Goal: Transaction & Acquisition: Purchase product/service

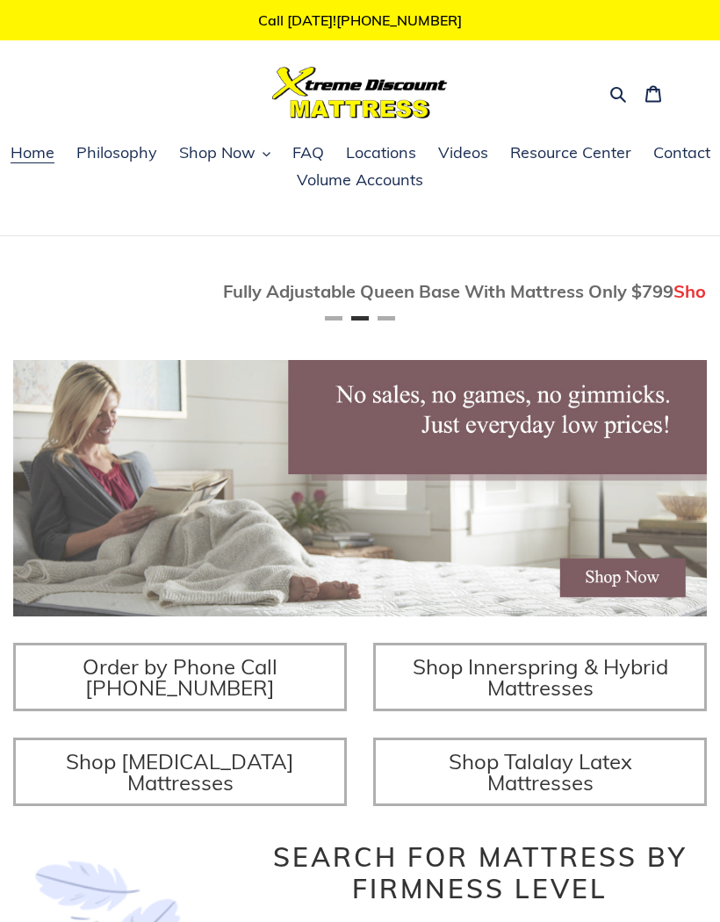
scroll to position [0, 693]
click at [558, 154] on span "Resource Center" at bounding box center [570, 152] width 121 height 21
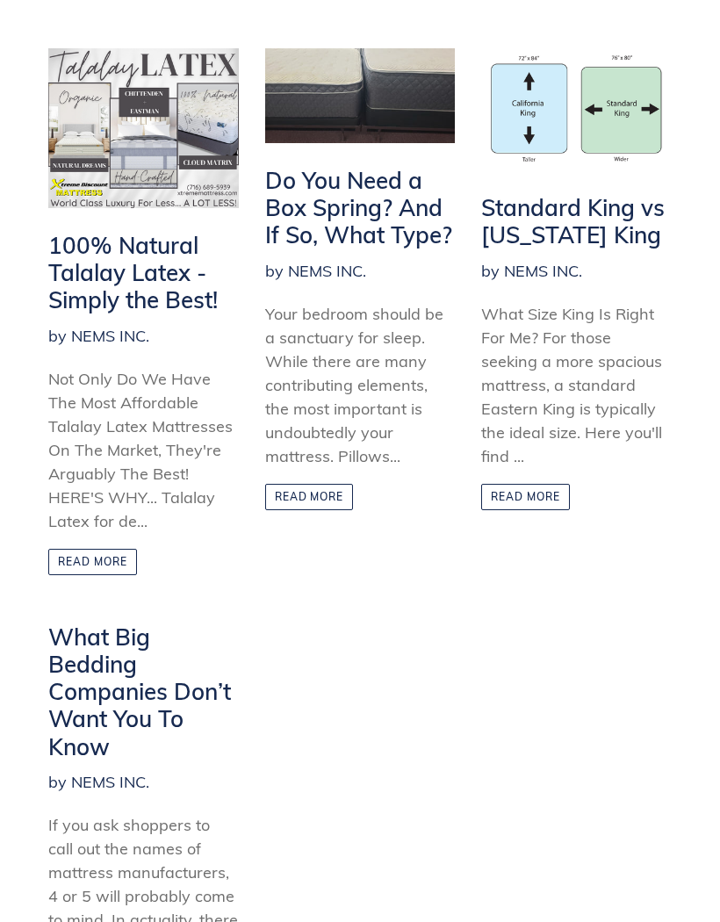
scroll to position [322, 0]
click at [97, 285] on h2 "100% Natural Talalay Latex - Simply the Best!" at bounding box center [143, 272] width 190 height 83
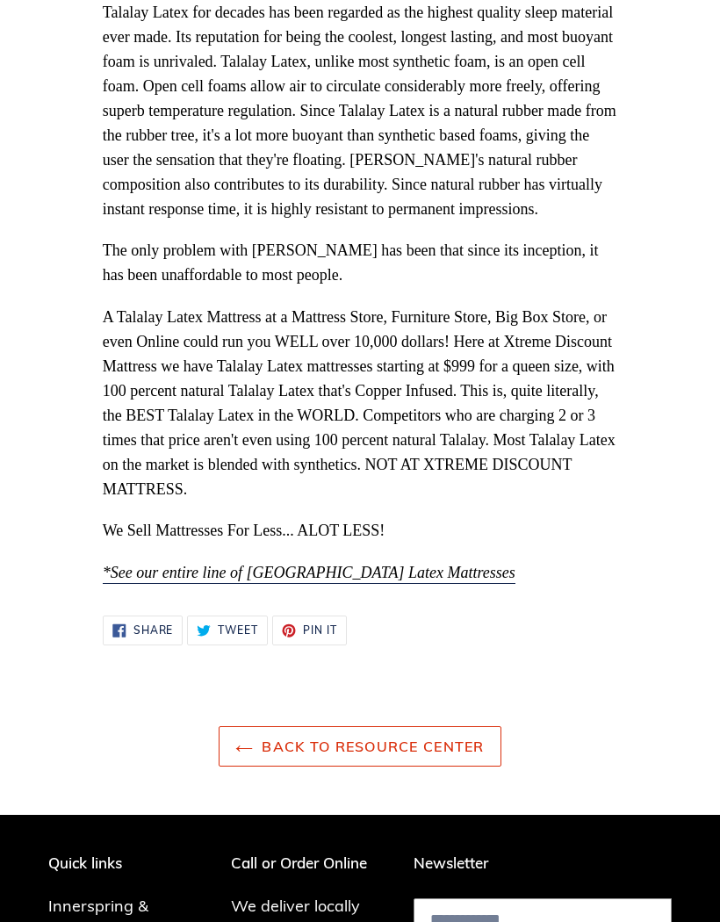
scroll to position [546, 0]
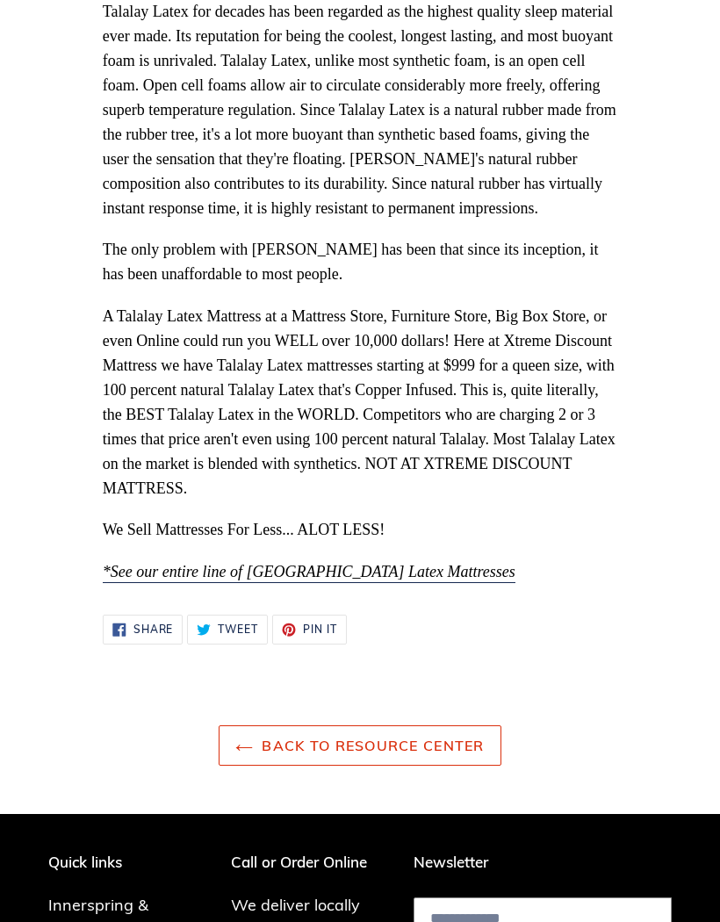
click at [359, 563] on span "*See our entire line of Talalay Latex Mattresses" at bounding box center [309, 572] width 413 height 18
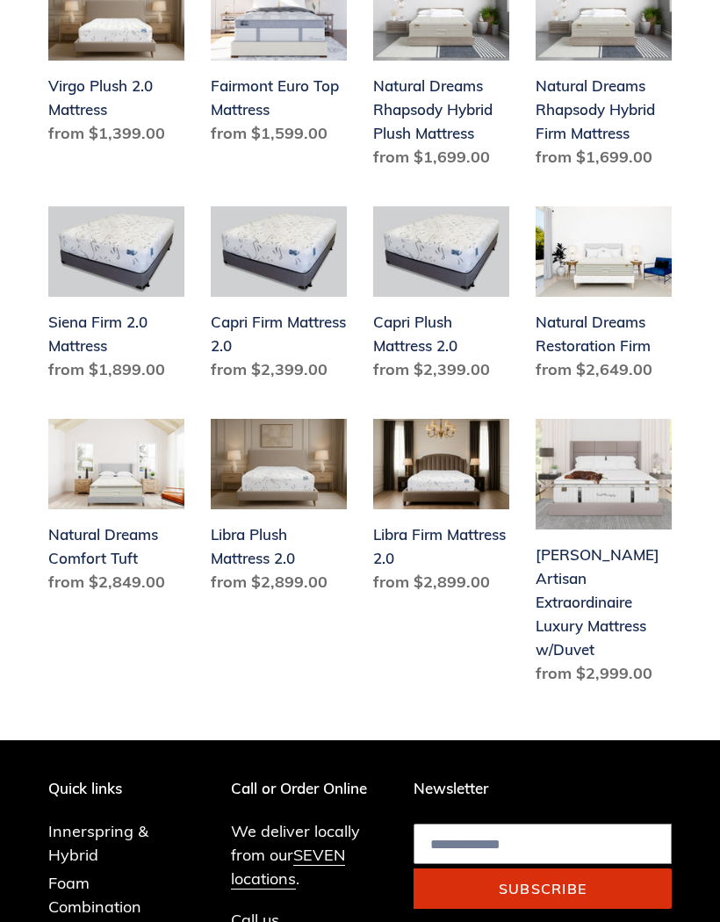
scroll to position [1499, 0]
click at [585, 596] on link "Hemingway Artisan Extraordinaire Luxury Mattress w/Duvet" at bounding box center [603, 555] width 136 height 273
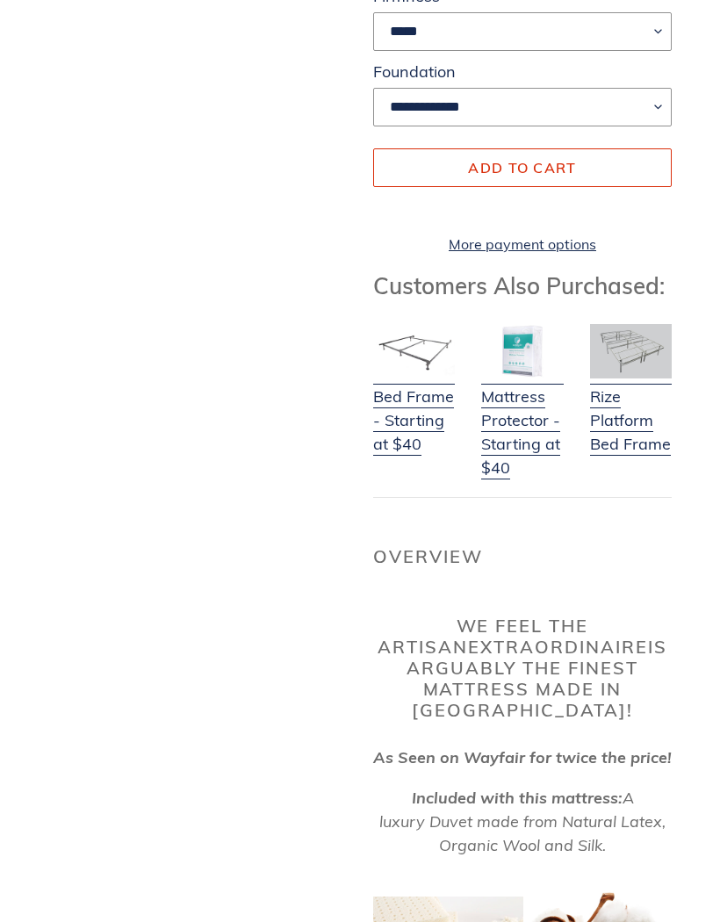
scroll to position [625, 0]
click at [408, 400] on link "Bed Frame - Starting at $40" at bounding box center [414, 408] width 82 height 93
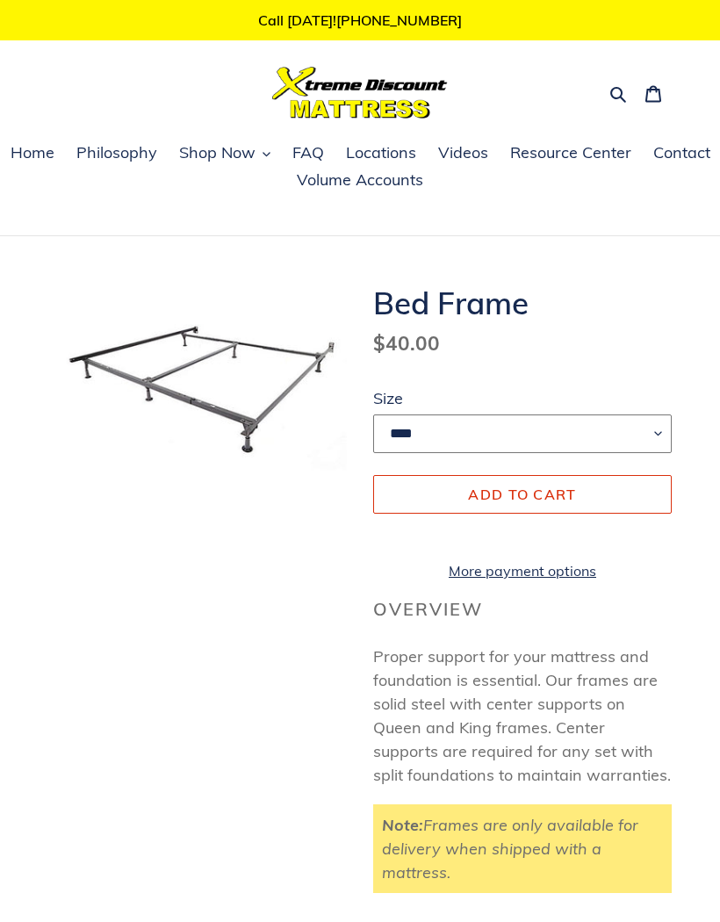
click at [659, 430] on select "**** **** ***** ****" at bounding box center [522, 433] width 298 height 39
select select "*****"
click at [37, 154] on span "Home" at bounding box center [33, 152] width 44 height 21
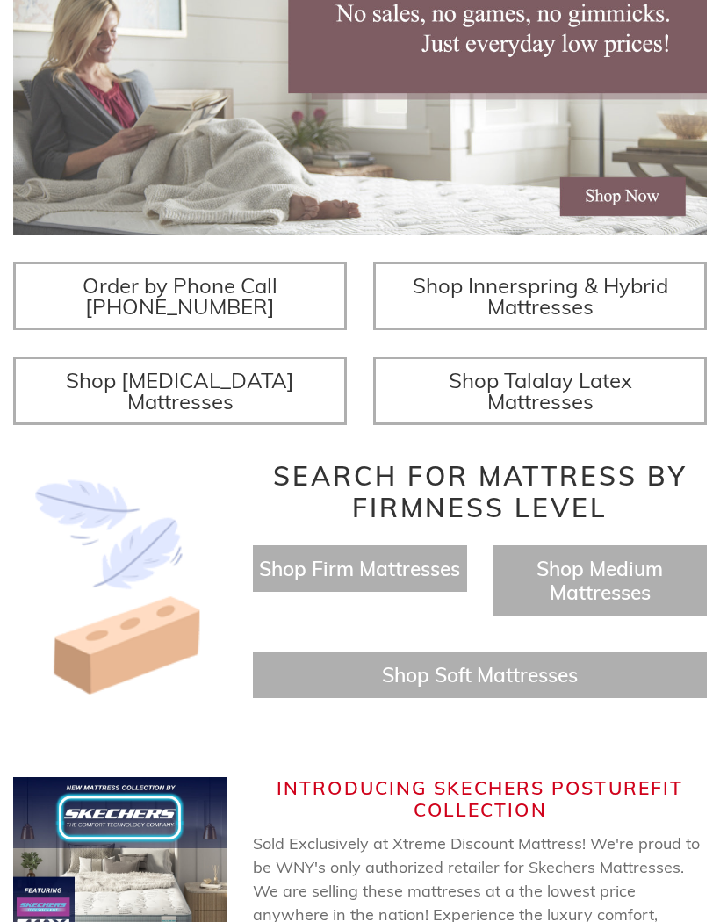
click at [563, 414] on span "Shop Talalay Latex Mattresses" at bounding box center [540, 390] width 183 height 47
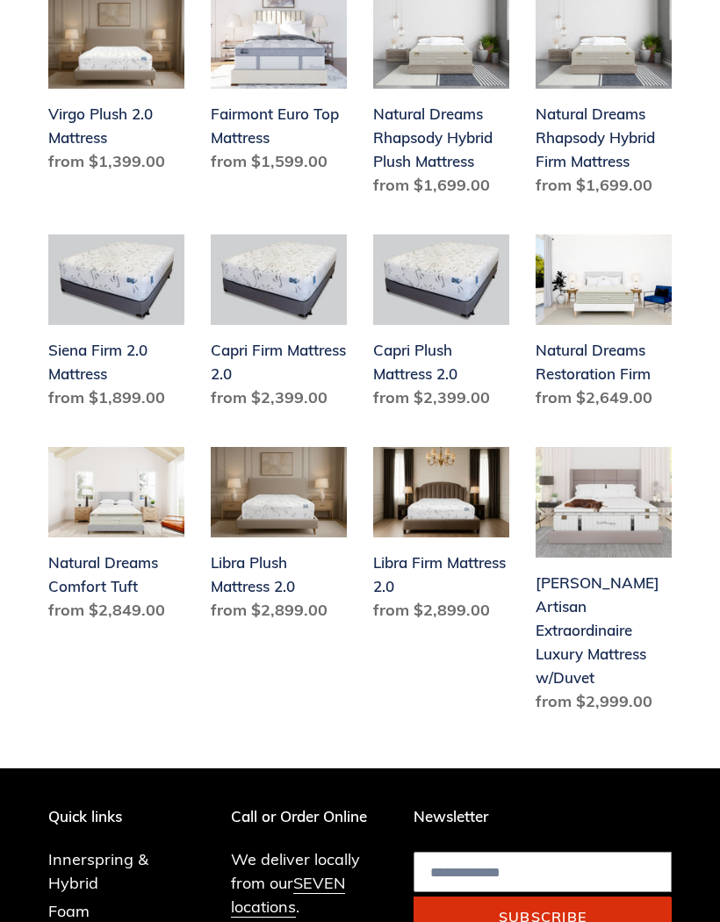
scroll to position [1471, 0]
click at [584, 638] on link "[PERSON_NAME] Artisan Extraordinaire Luxury Mattress w/Duvet" at bounding box center [603, 583] width 136 height 273
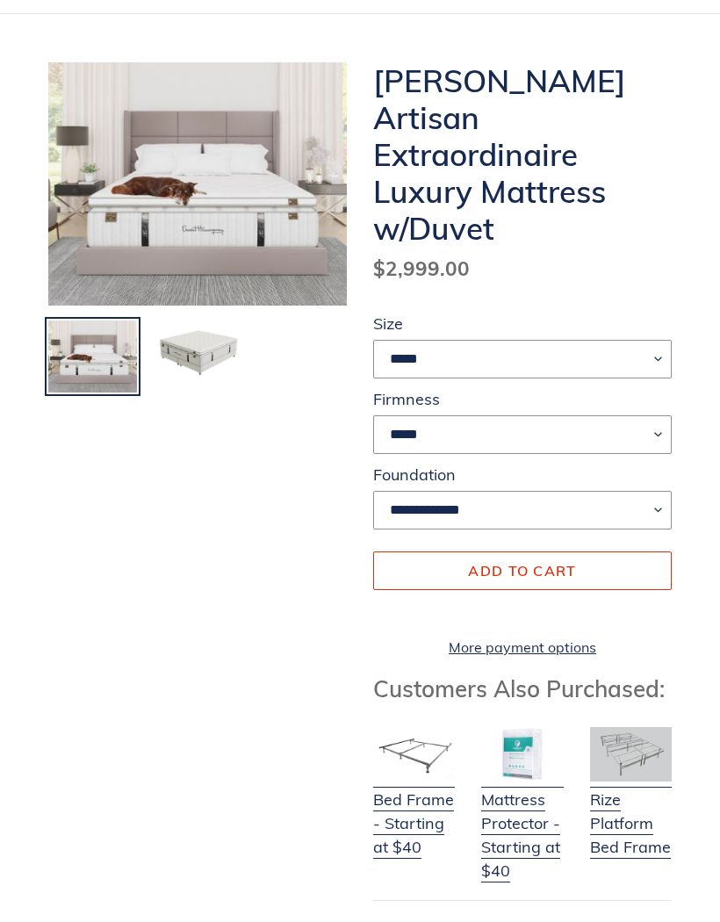
scroll to position [222, 0]
click at [377, 600] on shop-pay-wallet-button at bounding box center [375, 610] width 4 height 20
